Goal: Check status

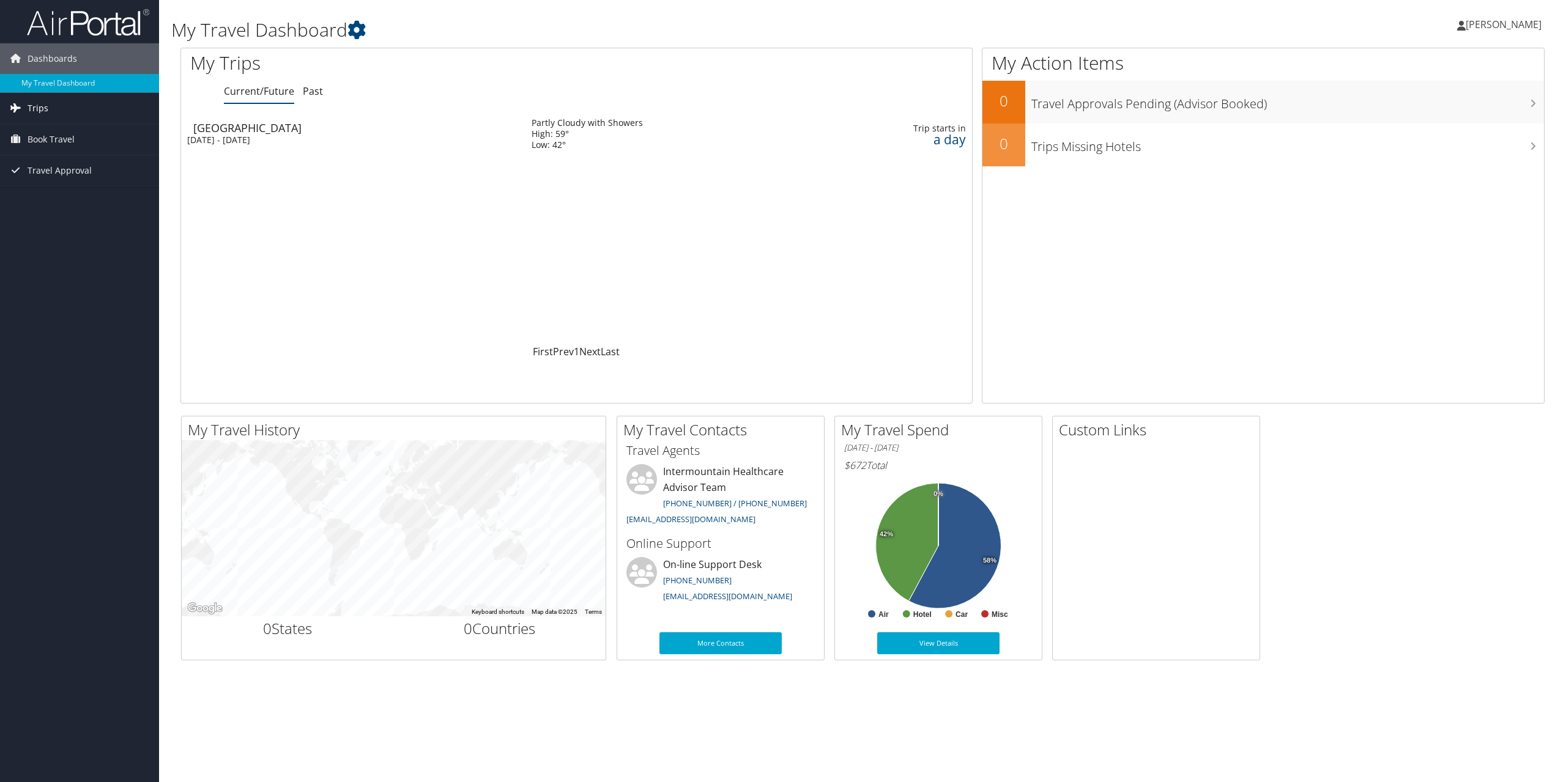
click at [49, 111] on link "Trips" at bounding box center [79, 108] width 159 height 31
click at [210, 128] on div "[GEOGRAPHIC_DATA]" at bounding box center [356, 127] width 326 height 11
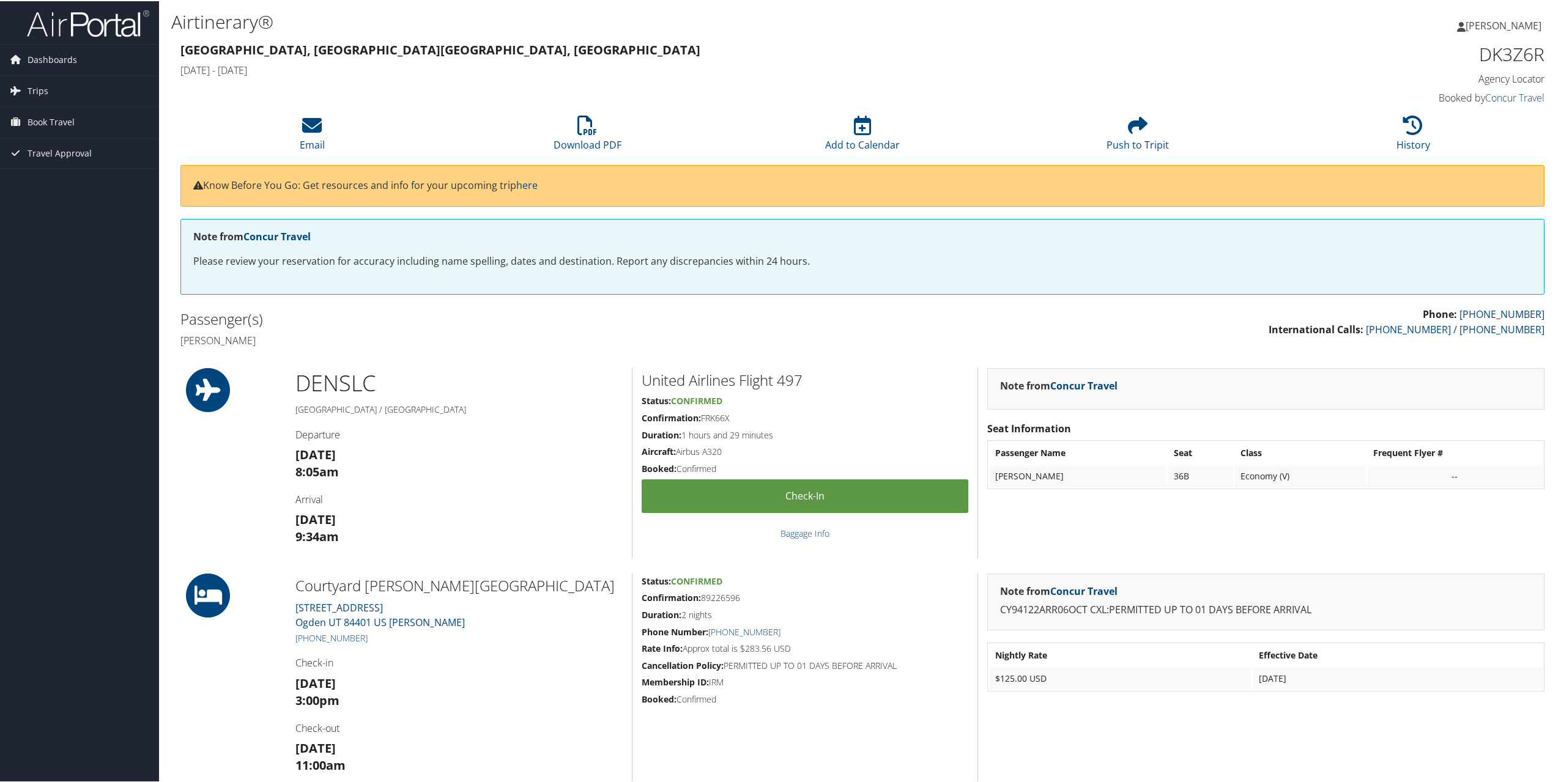
drag, startPoint x: 739, startPoint y: 417, endPoint x: 703, endPoint y: 420, distance: 36.9
click at [703, 420] on h5 "Confirmation: FRK66X" at bounding box center [805, 417] width 327 height 12
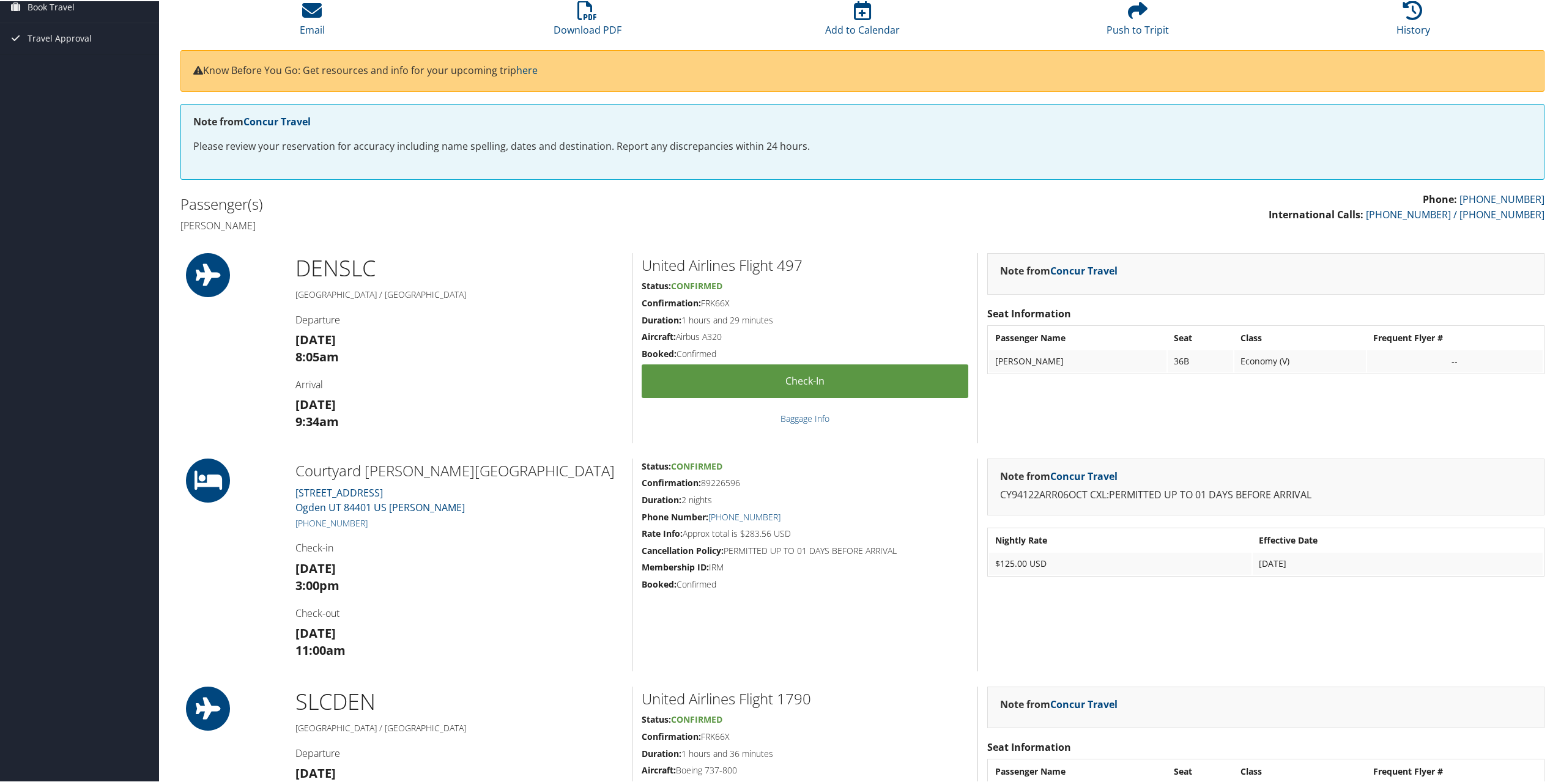
scroll to position [122, 0]
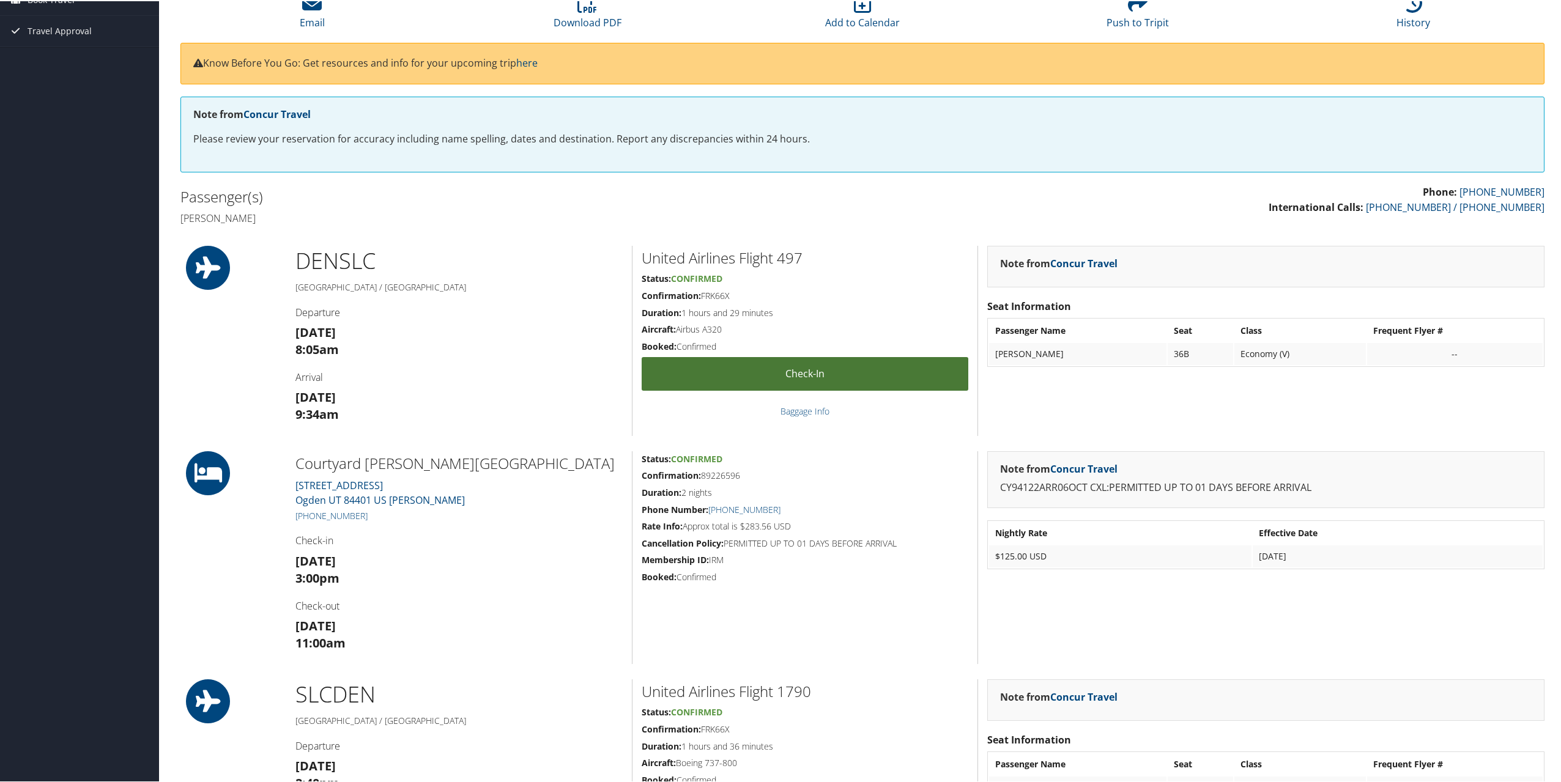
click at [808, 371] on link "Check-in" at bounding box center [805, 373] width 327 height 34
click at [826, 284] on h5 "Status: Confirmed" at bounding box center [805, 278] width 327 height 12
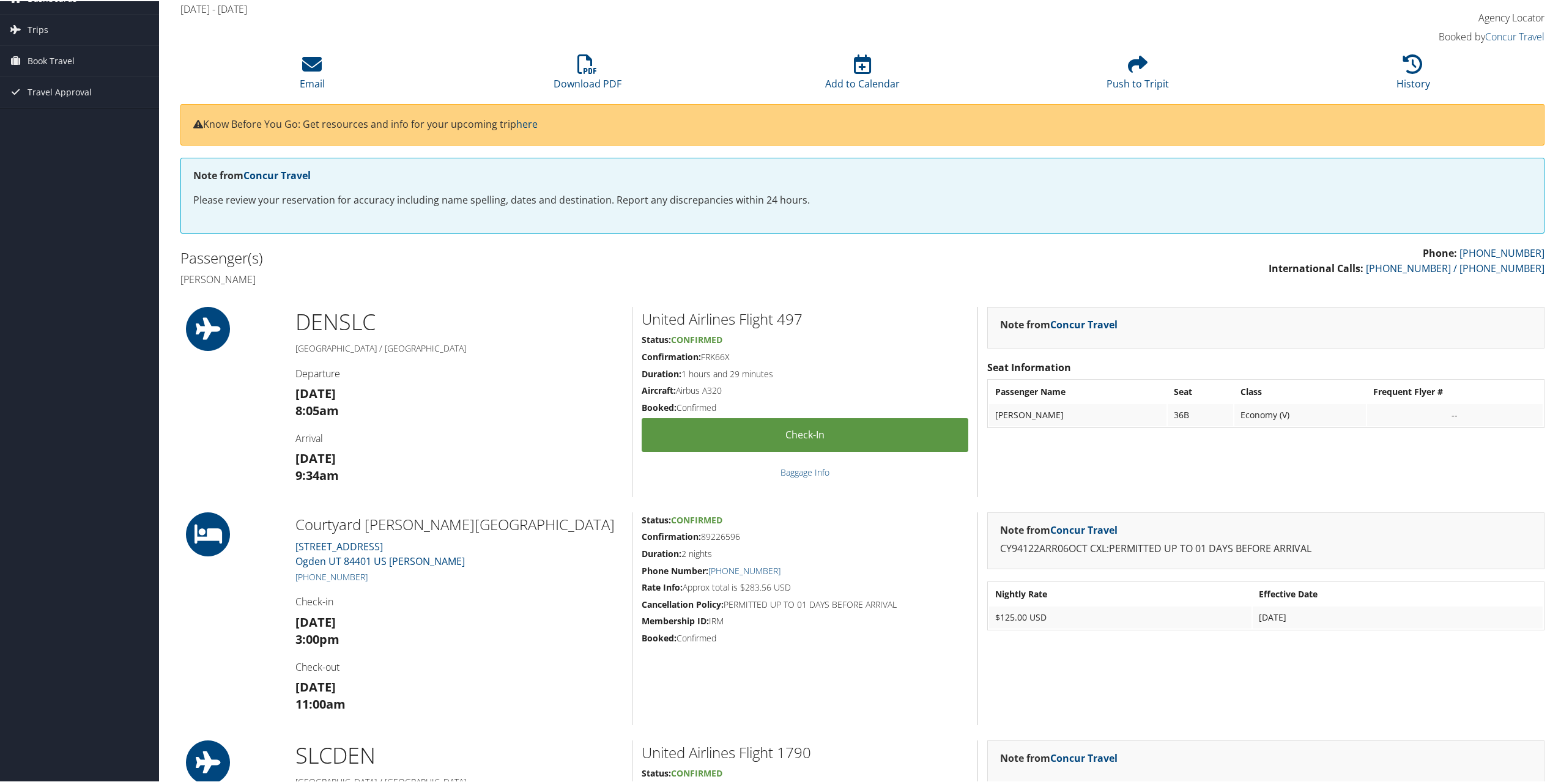
scroll to position [0, 0]
